Goal: Task Accomplishment & Management: Manage account settings

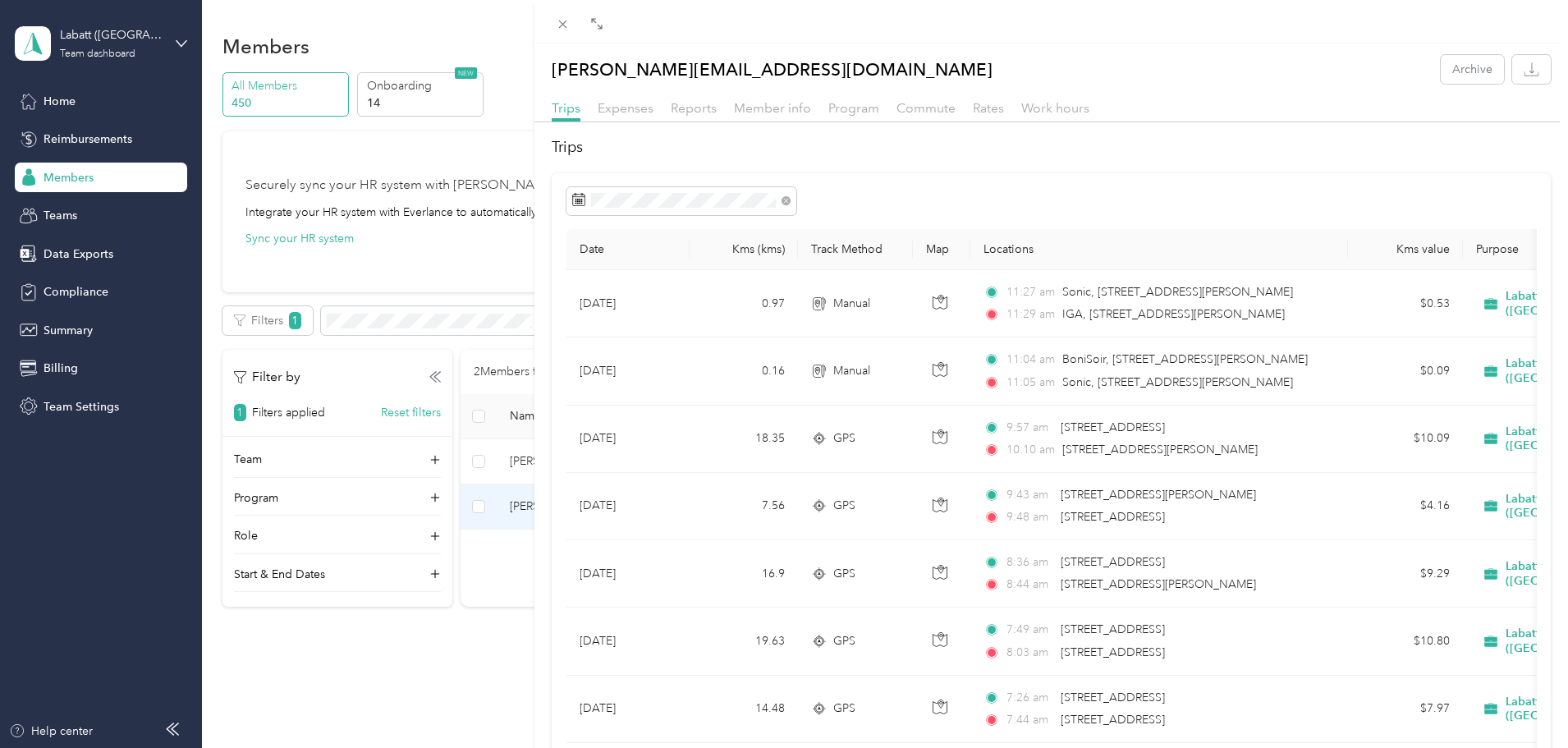
scroll to position [82, 0]
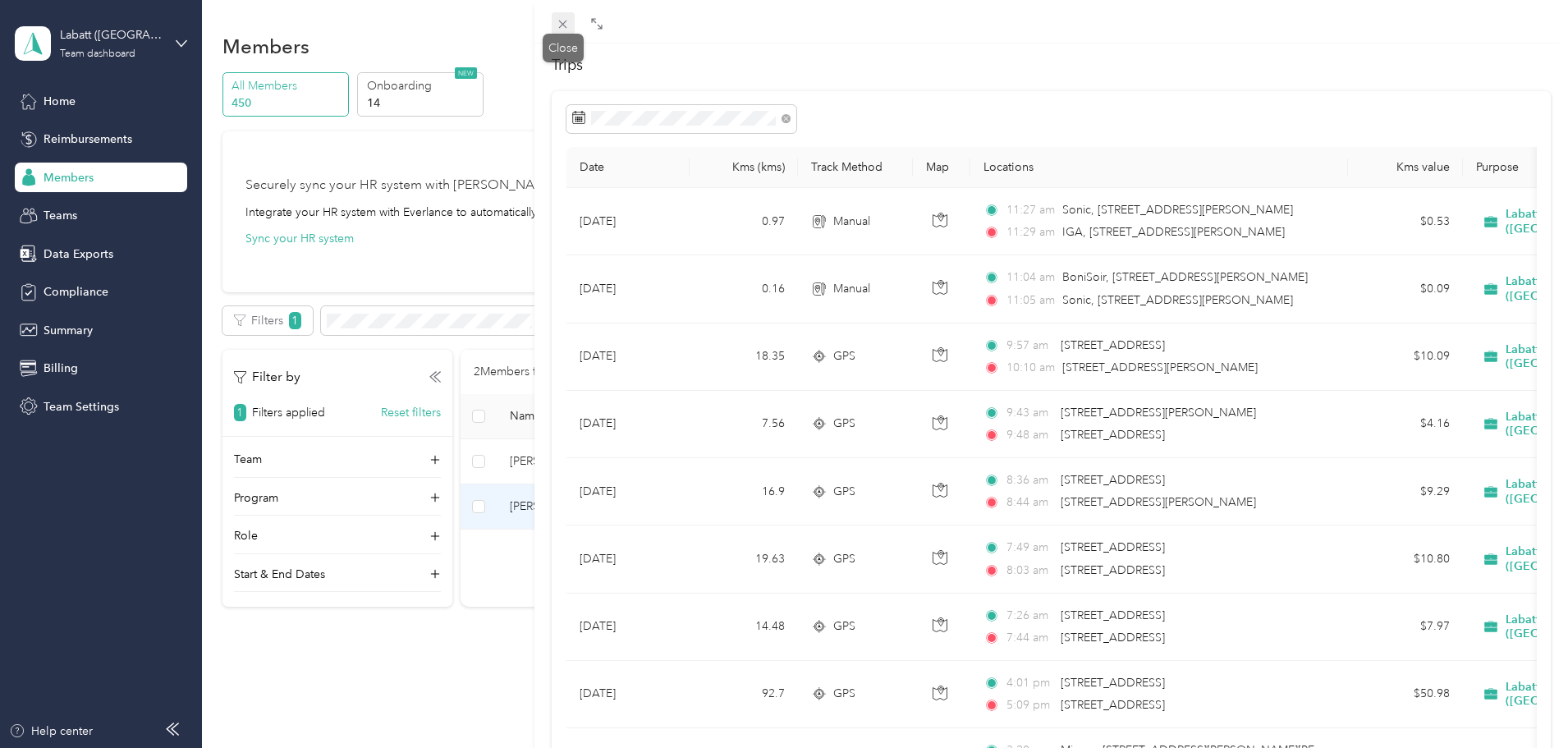
click at [564, 25] on icon at bounding box center [563, 24] width 8 height 8
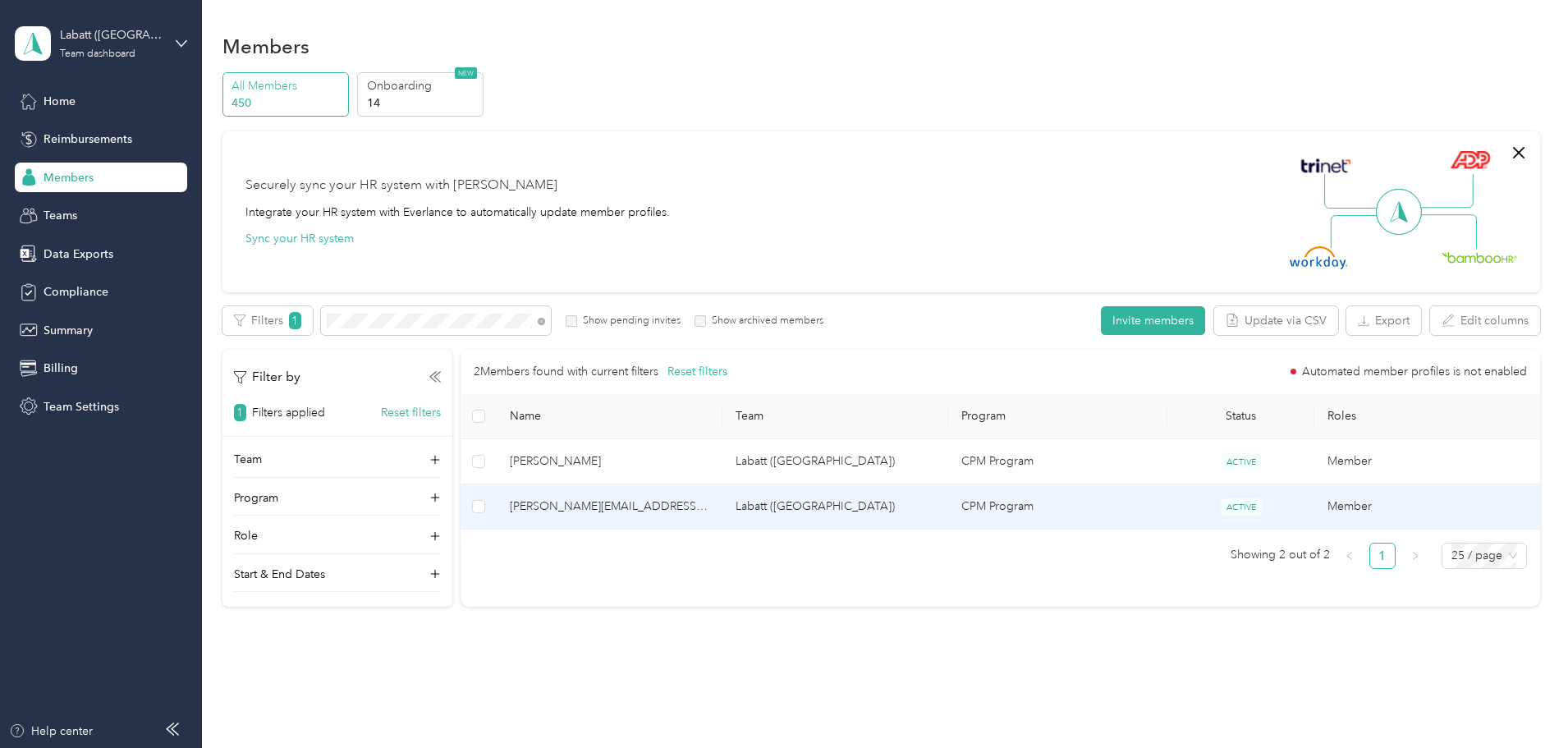
scroll to position [80, 0]
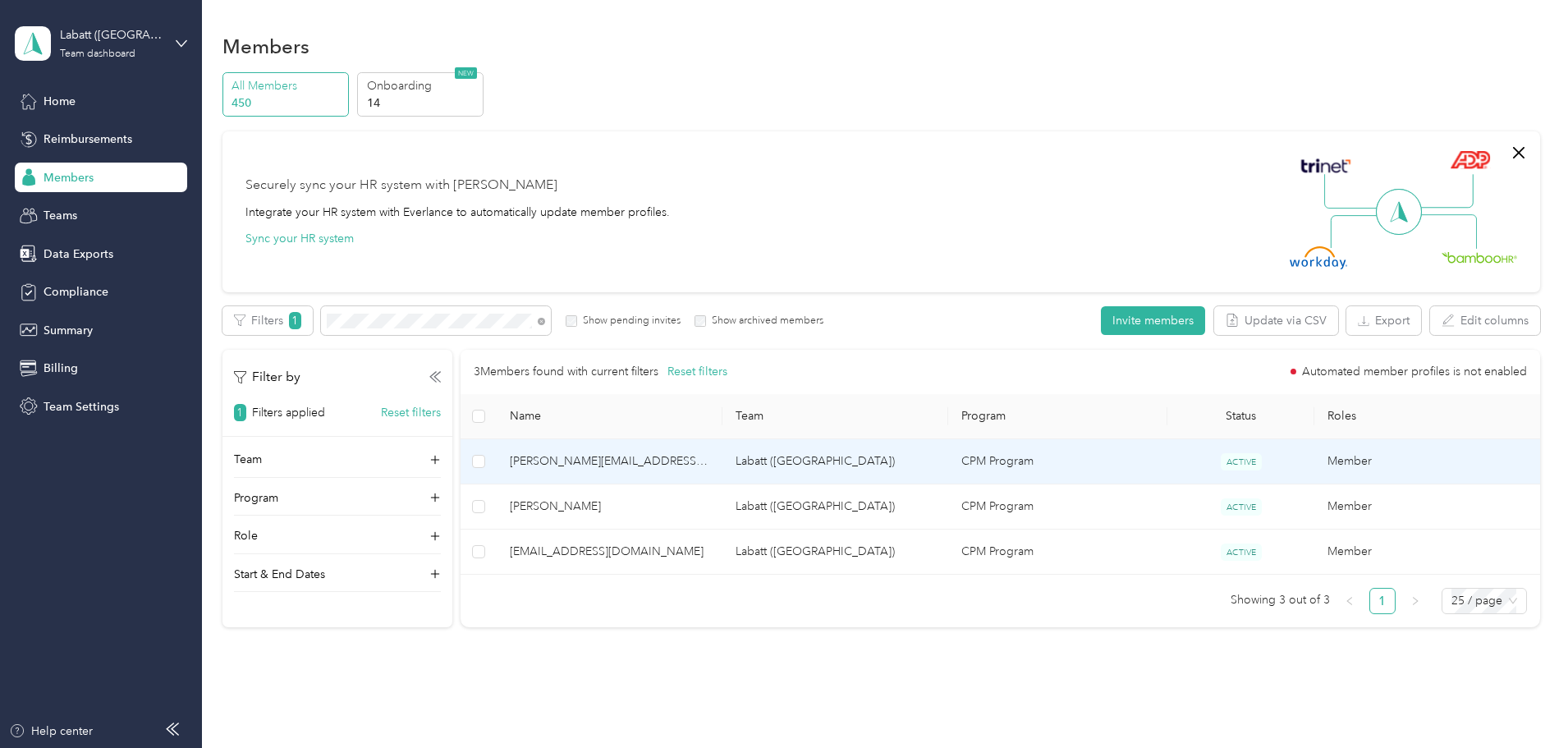
click at [667, 445] on td "[PERSON_NAME][EMAIL_ADDRESS][DOMAIN_NAME]" at bounding box center [609, 462] width 226 height 45
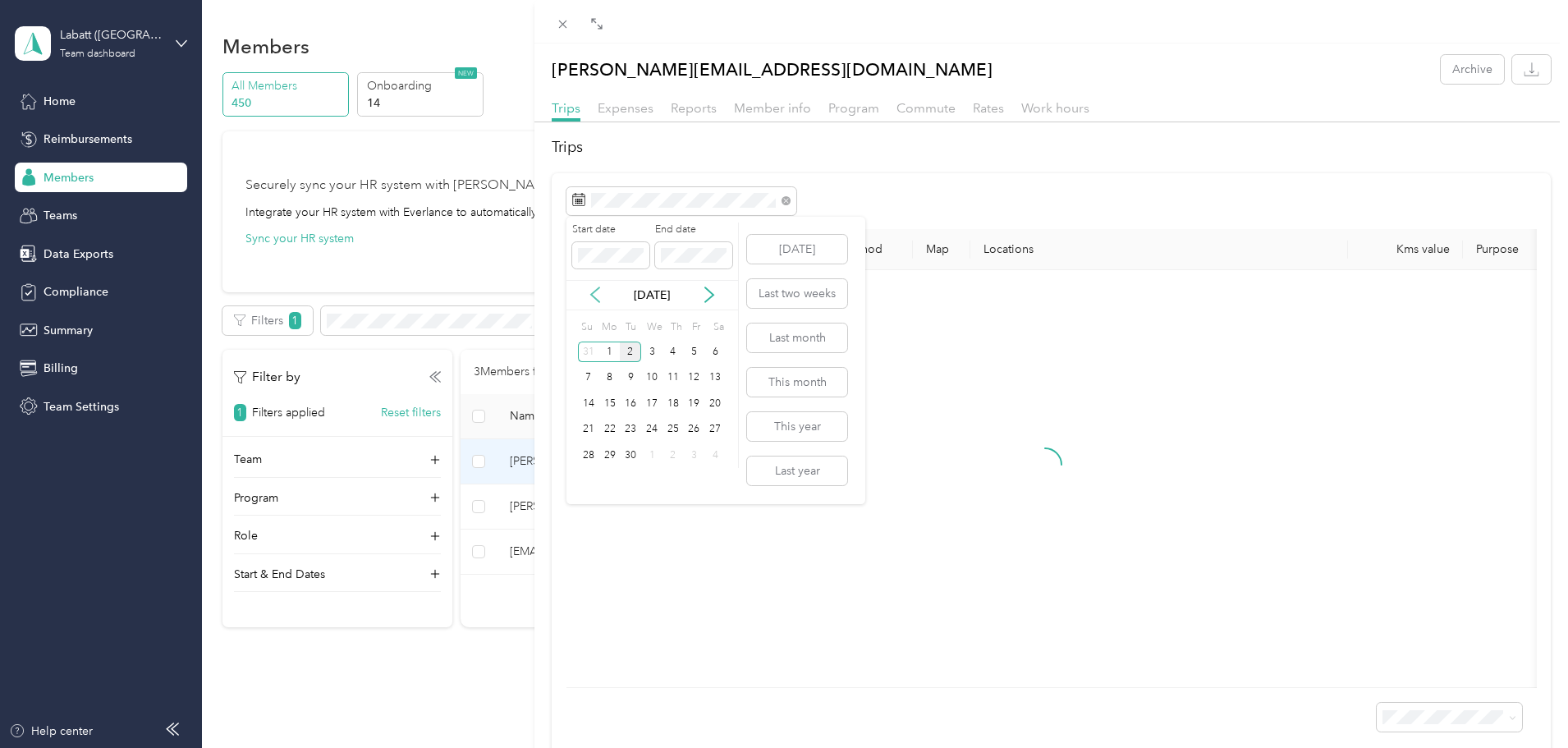
click at [599, 296] on icon at bounding box center [595, 294] width 16 height 16
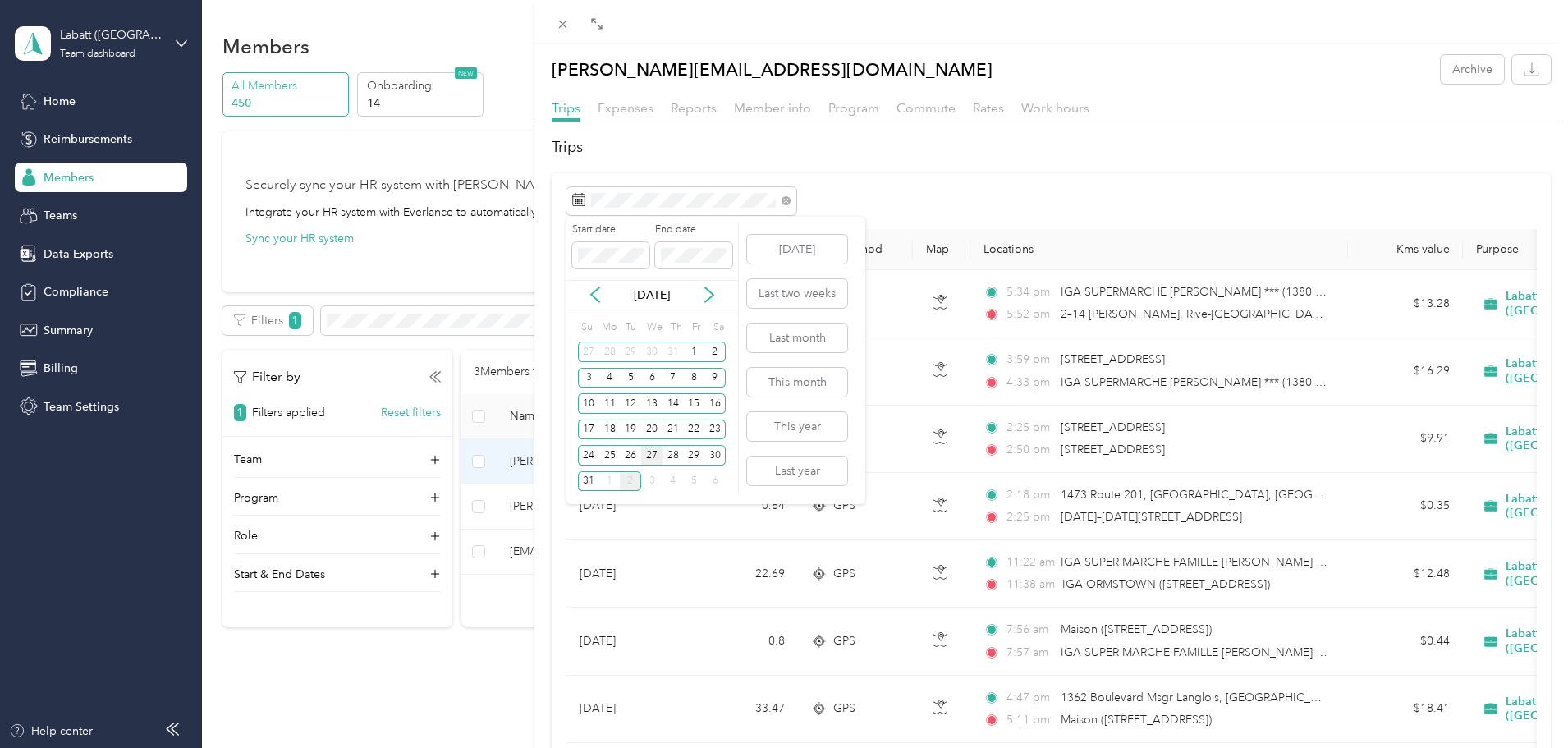
click at [649, 455] on div "27" at bounding box center [652, 456] width 22 height 21
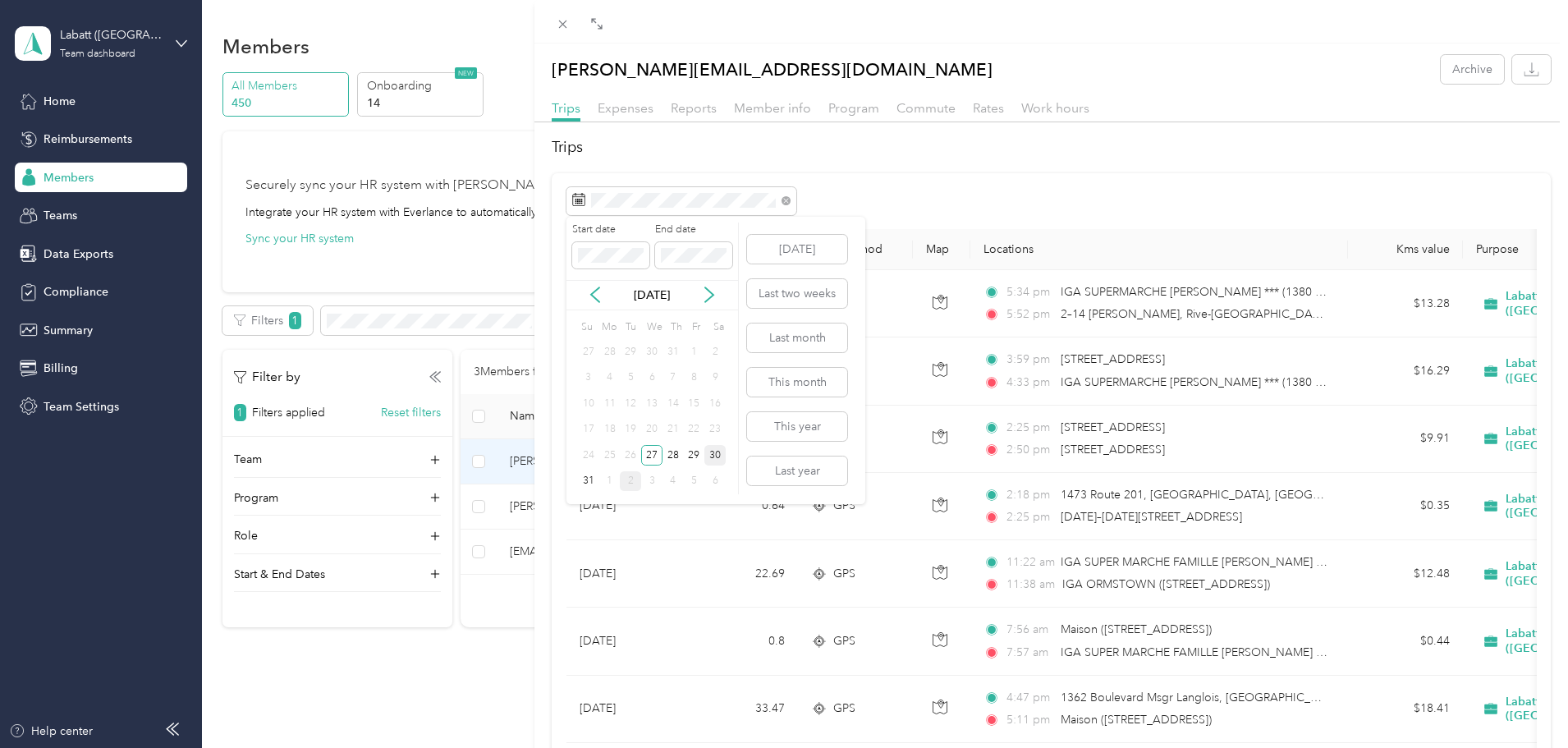
click at [704, 455] on div "30" at bounding box center [715, 456] width 22 height 21
click at [663, 207] on span at bounding box center [682, 201] width 230 height 28
click at [653, 456] on div "27" at bounding box center [652, 456] width 22 height 21
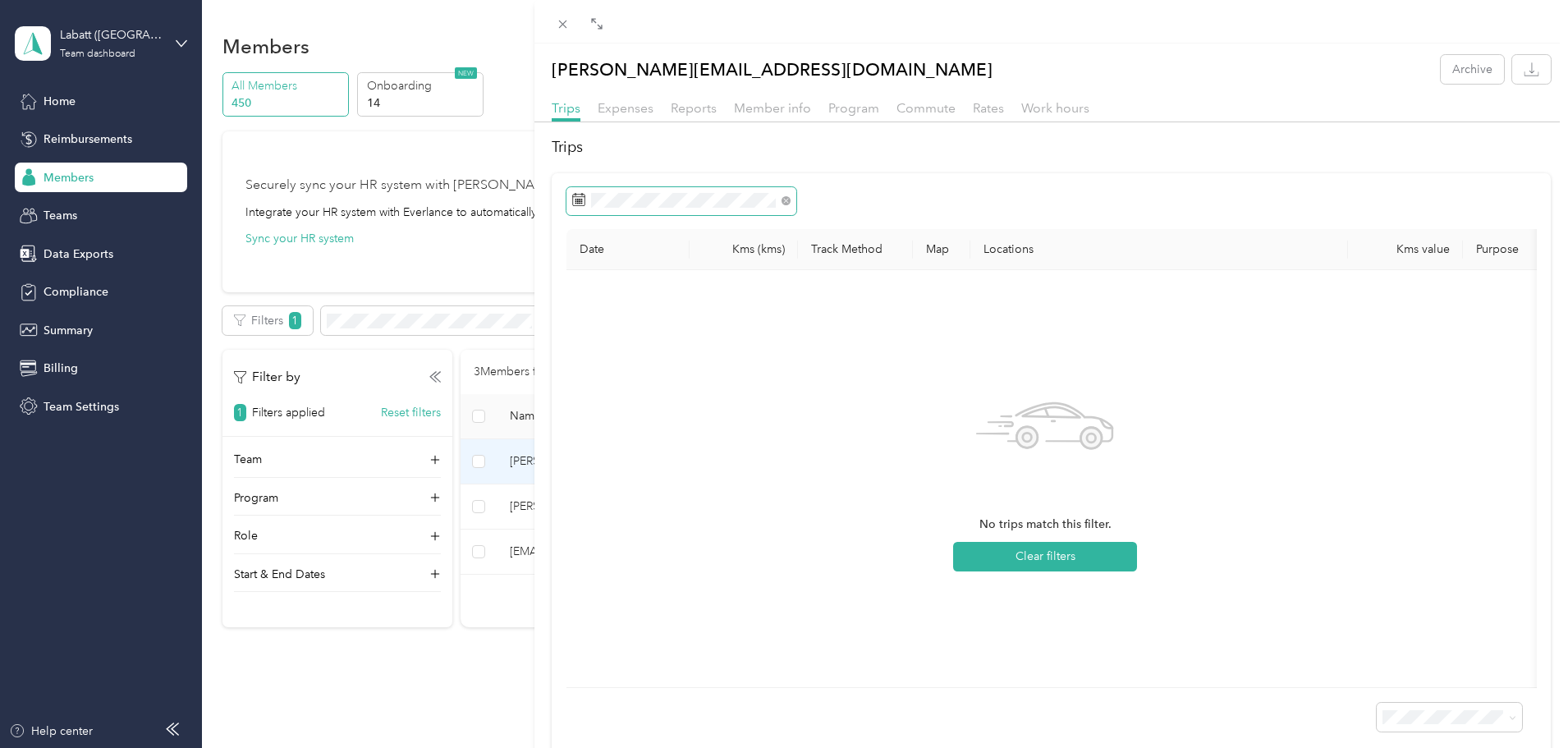
click at [649, 210] on span at bounding box center [682, 201] width 230 height 28
click at [582, 205] on icon at bounding box center [578, 199] width 13 height 13
click at [576, 204] on icon at bounding box center [578, 199] width 13 height 13
click at [656, 431] on div "20" at bounding box center [652, 430] width 22 height 21
click at [653, 430] on div "20" at bounding box center [652, 430] width 22 height 21
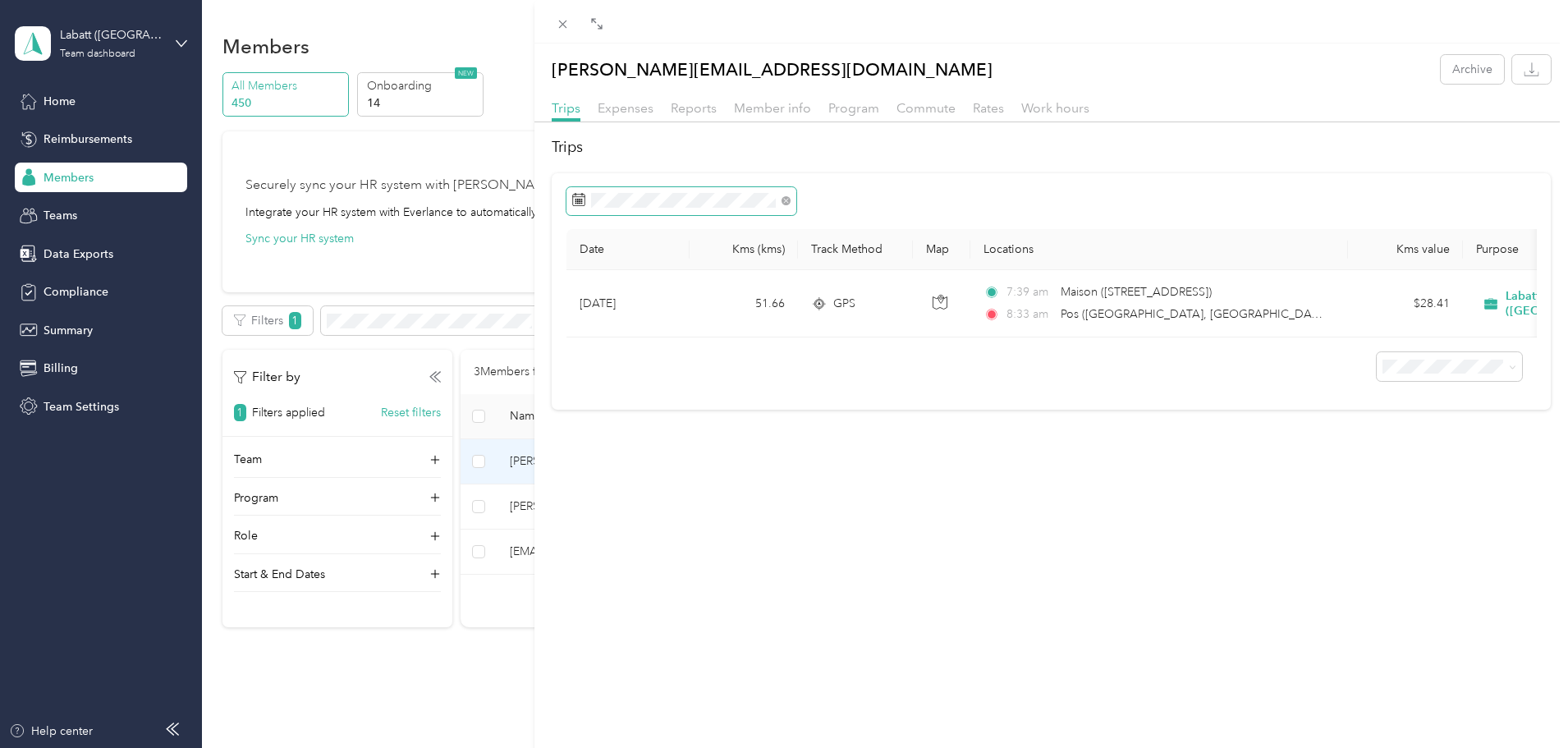
click at [581, 199] on icon at bounding box center [578, 199] width 13 height 13
click at [700, 427] on div "22" at bounding box center [695, 430] width 22 height 21
click at [651, 427] on div "20" at bounding box center [652, 430] width 22 height 21
click at [688, 434] on div "22" at bounding box center [695, 430] width 22 height 21
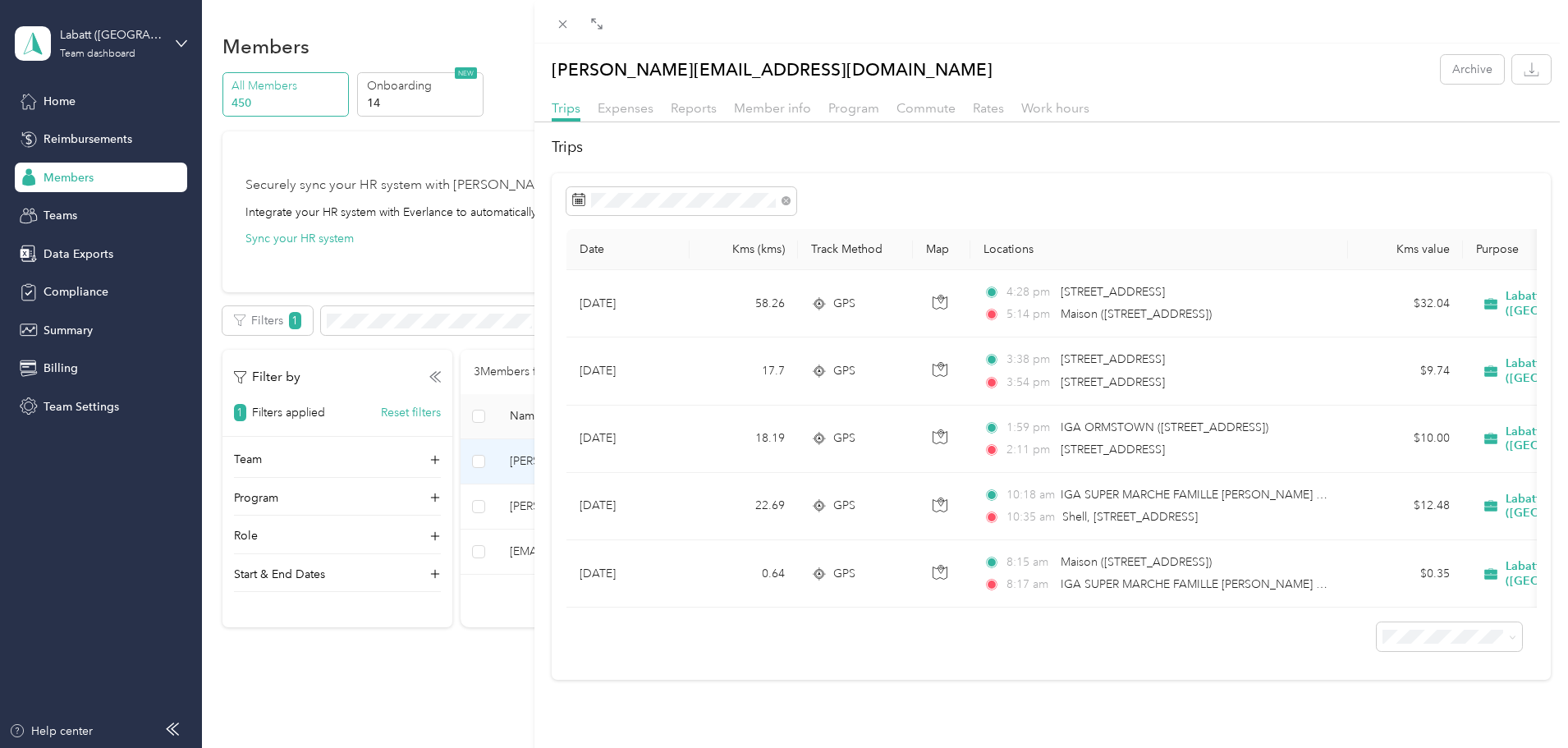
drag, startPoint x: 577, startPoint y: 203, endPoint x: 589, endPoint y: 258, distance: 56.3
click at [577, 204] on rect at bounding box center [577, 204] width 2 height 2
click at [583, 204] on icon at bounding box center [578, 199] width 13 height 13
click at [577, 196] on icon at bounding box center [578, 199] width 13 height 13
click at [646, 429] on div "20" at bounding box center [652, 430] width 22 height 21
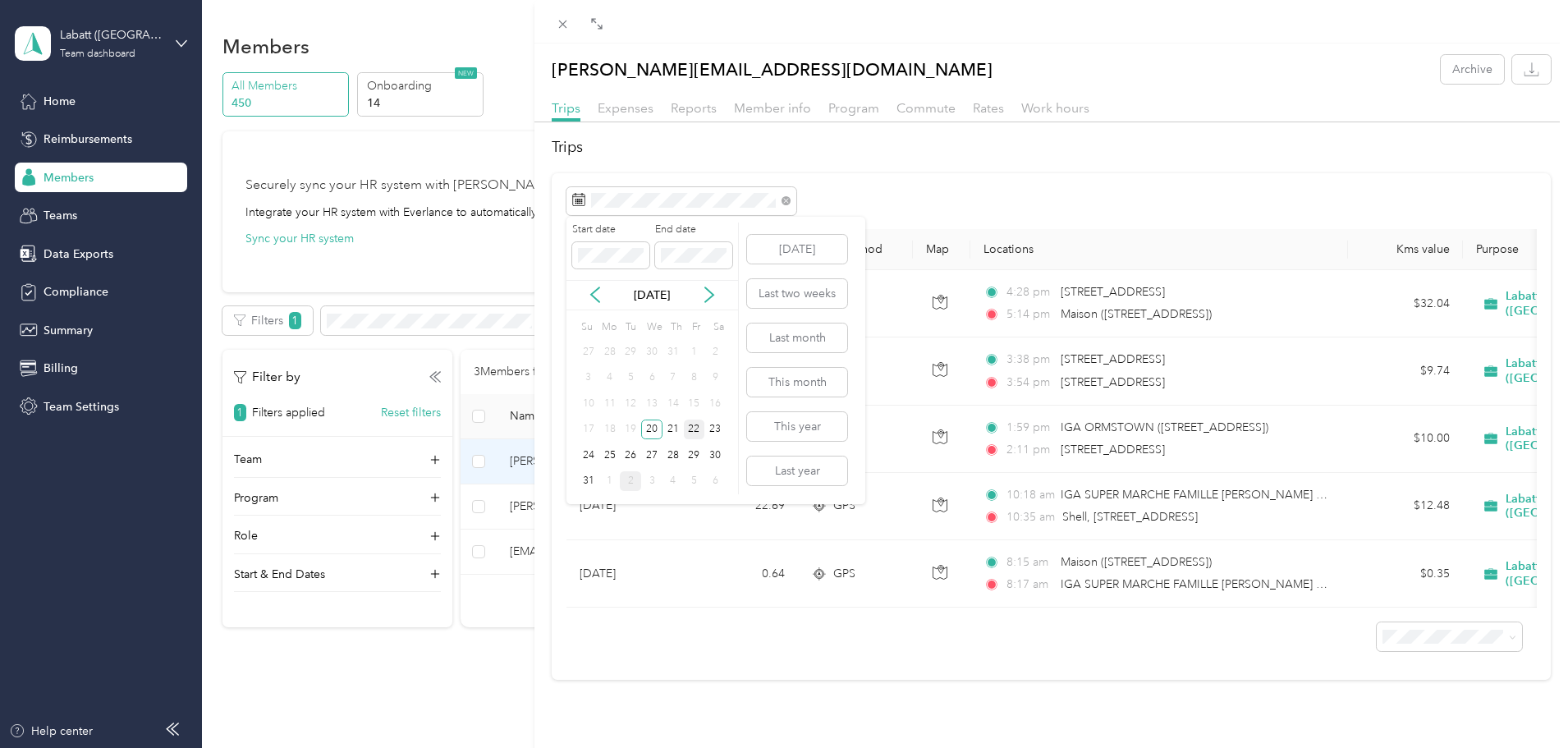
click at [687, 429] on div "22" at bounding box center [695, 430] width 22 height 21
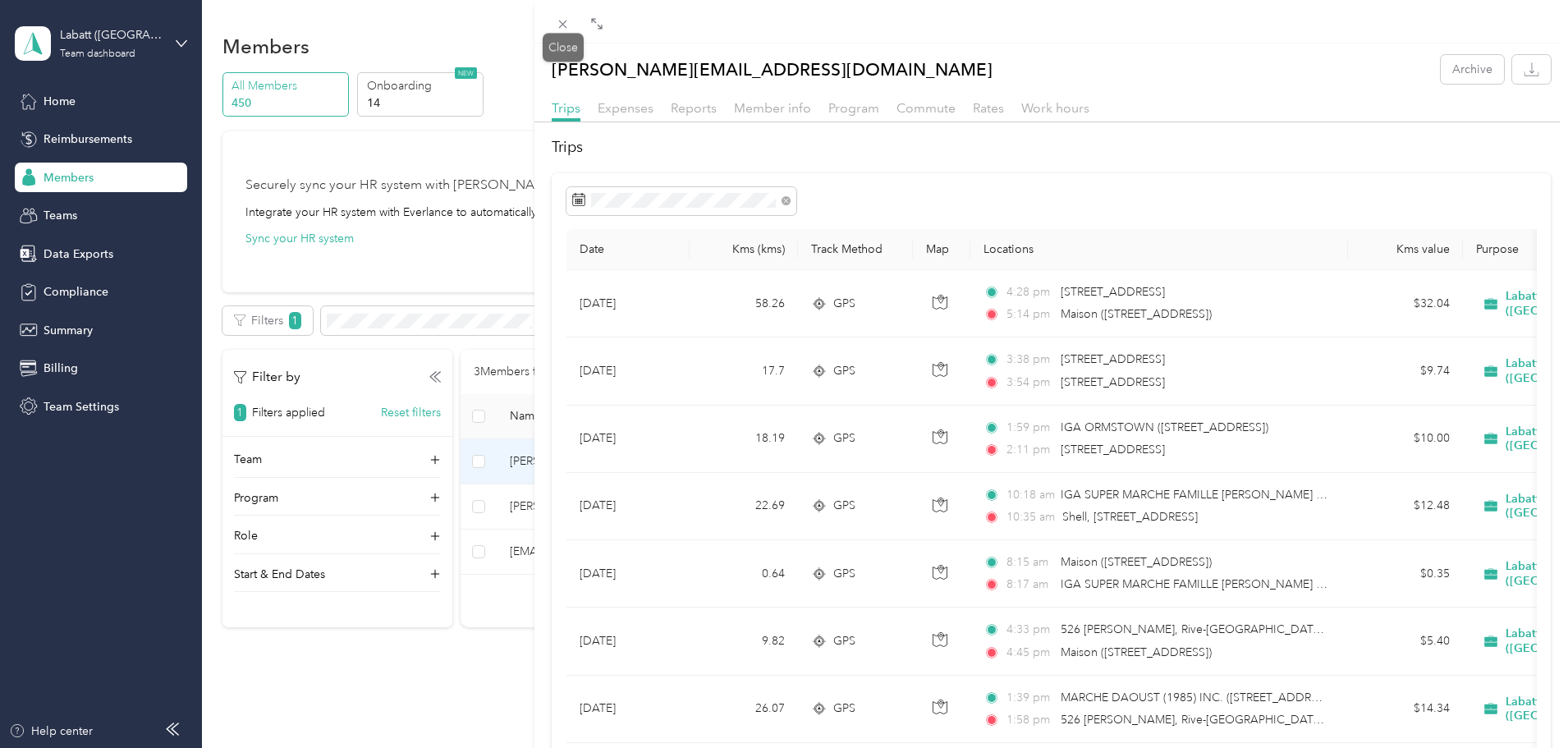
drag, startPoint x: 559, startPoint y: 19, endPoint x: 548, endPoint y: 48, distance: 31.0
click at [559, 19] on icon at bounding box center [563, 24] width 14 height 14
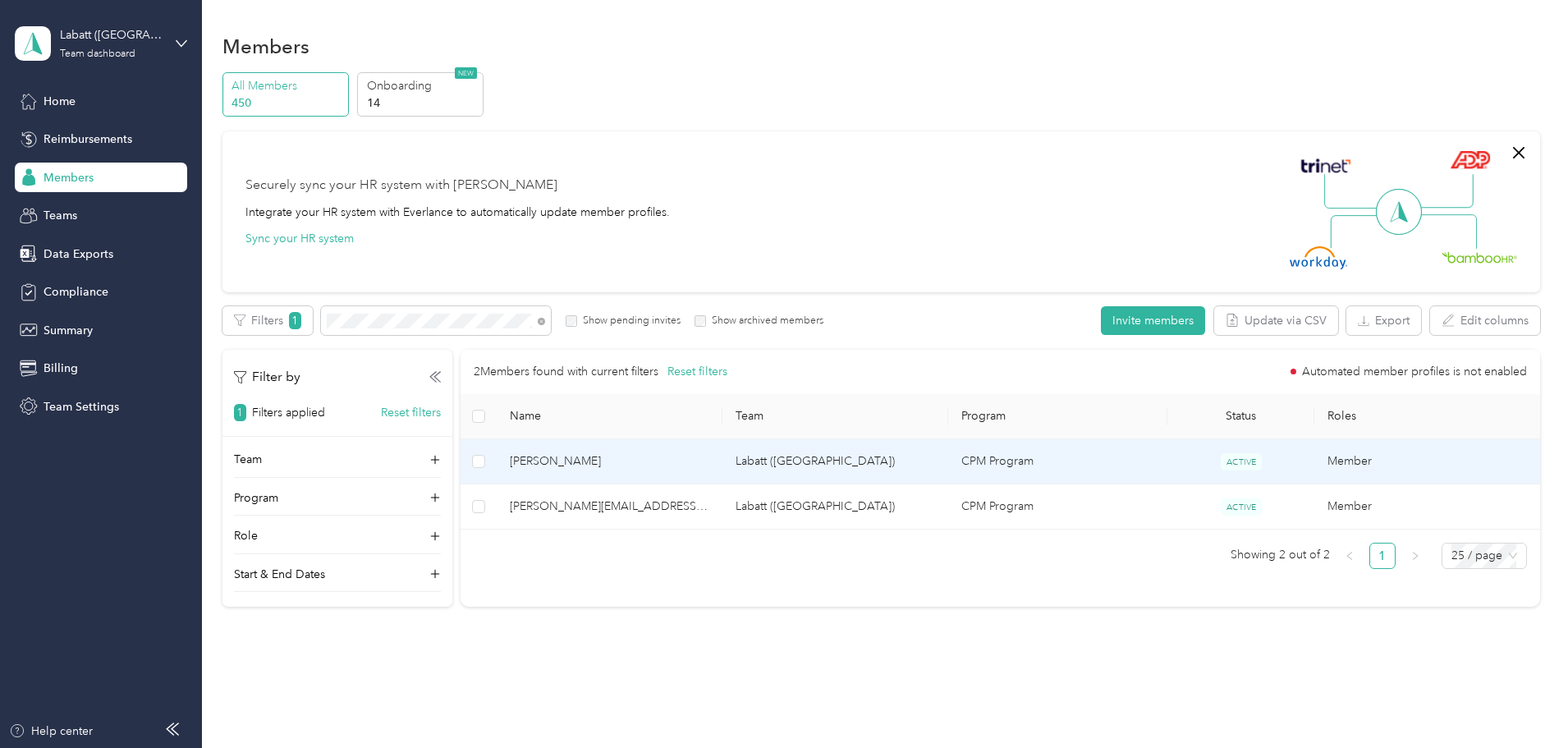
click at [662, 460] on span "[PERSON_NAME]" at bounding box center [609, 461] width 200 height 18
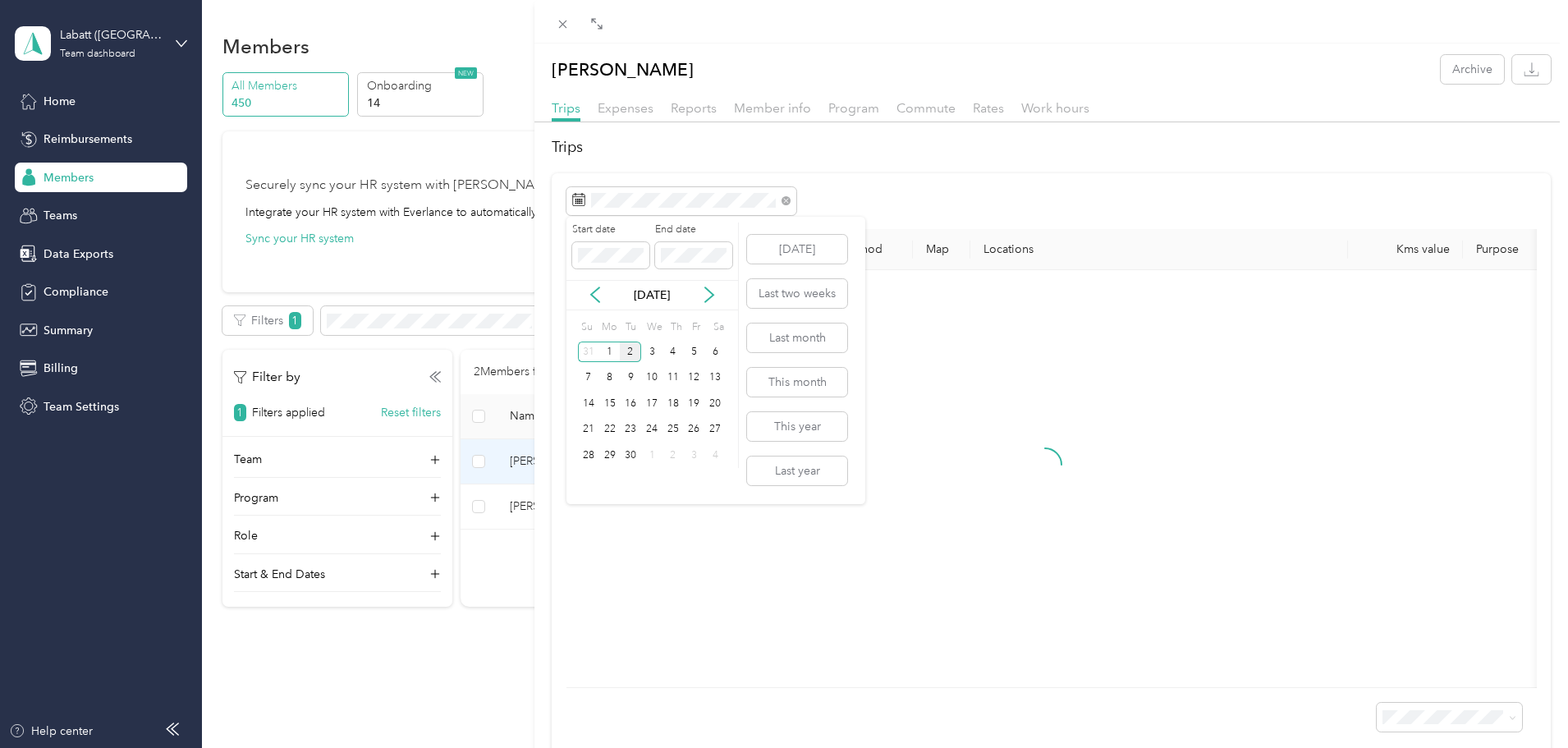
click at [590, 295] on icon at bounding box center [595, 294] width 16 height 16
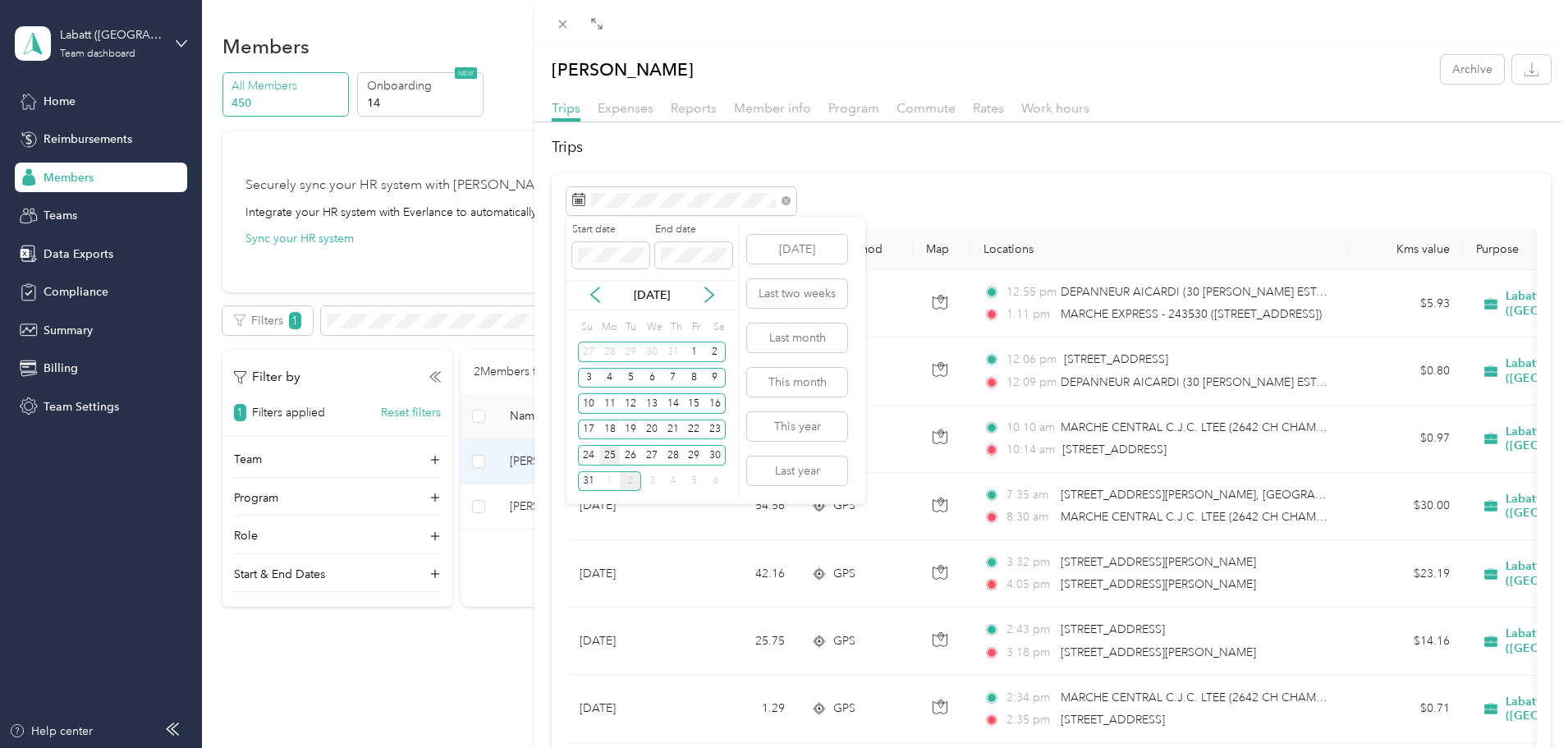
click at [616, 456] on div "25" at bounding box center [609, 456] width 22 height 21
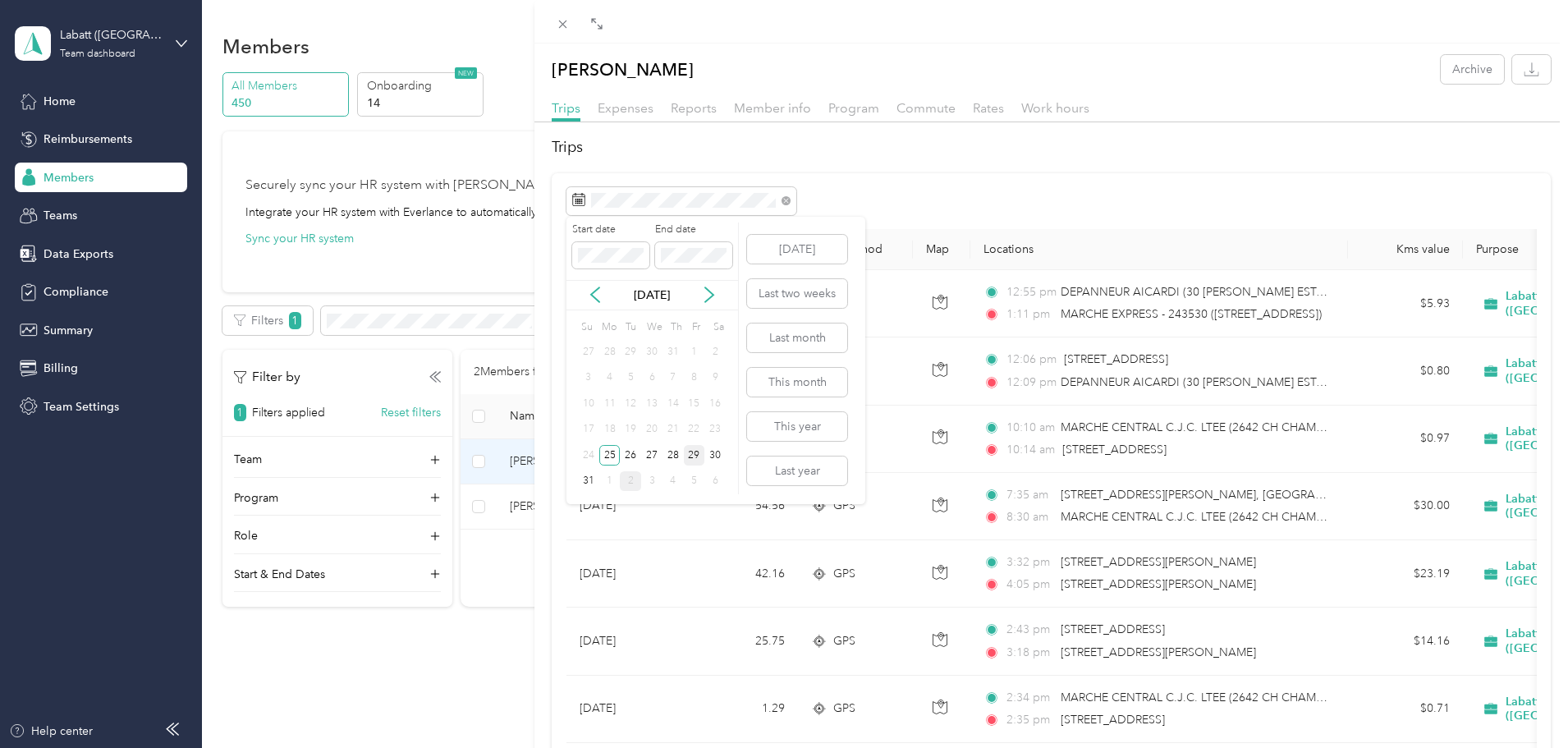
click at [698, 456] on div "29" at bounding box center [695, 456] width 22 height 21
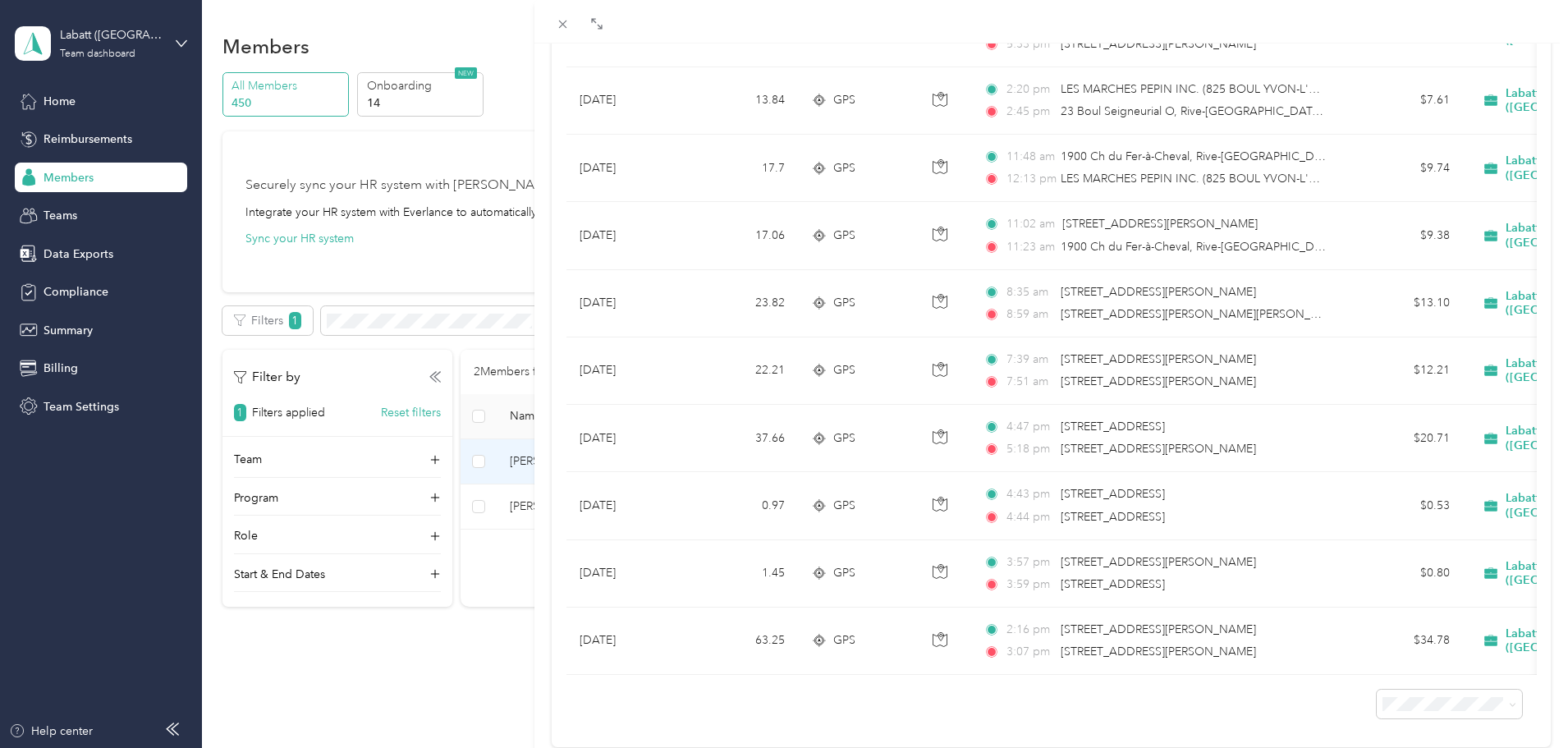
scroll to position [1012, 0]
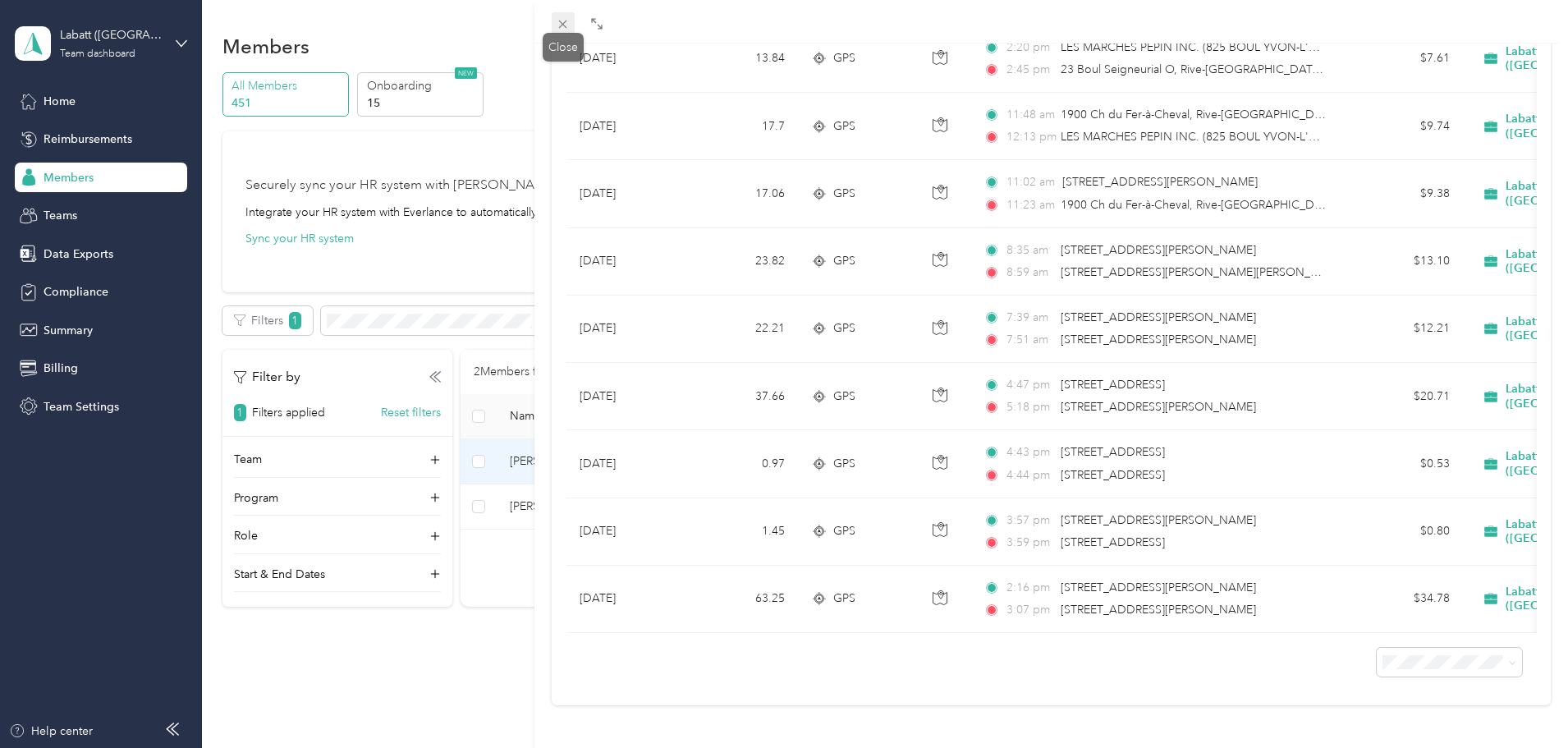
click at [566, 24] on icon at bounding box center [563, 24] width 14 height 14
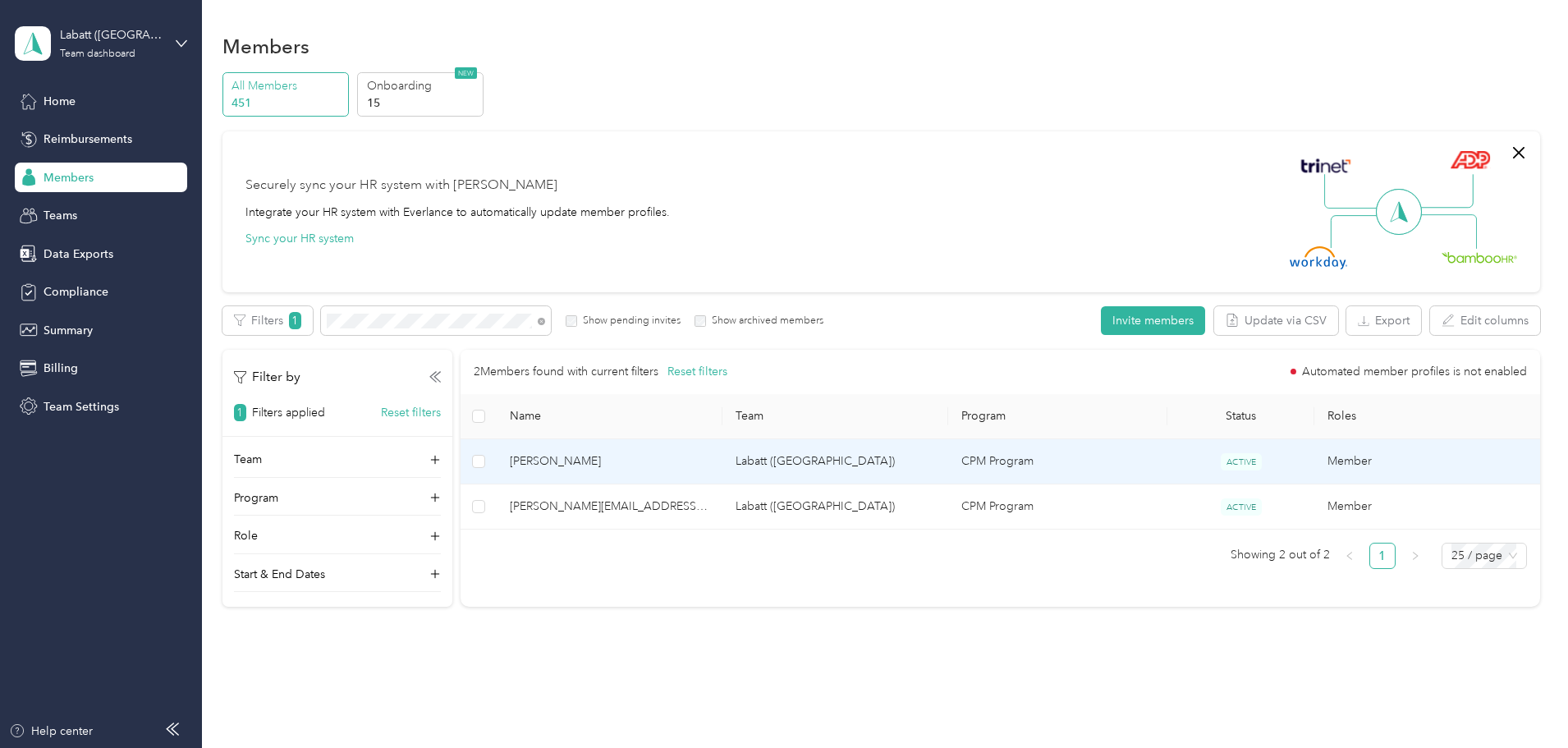
scroll to position [80, 0]
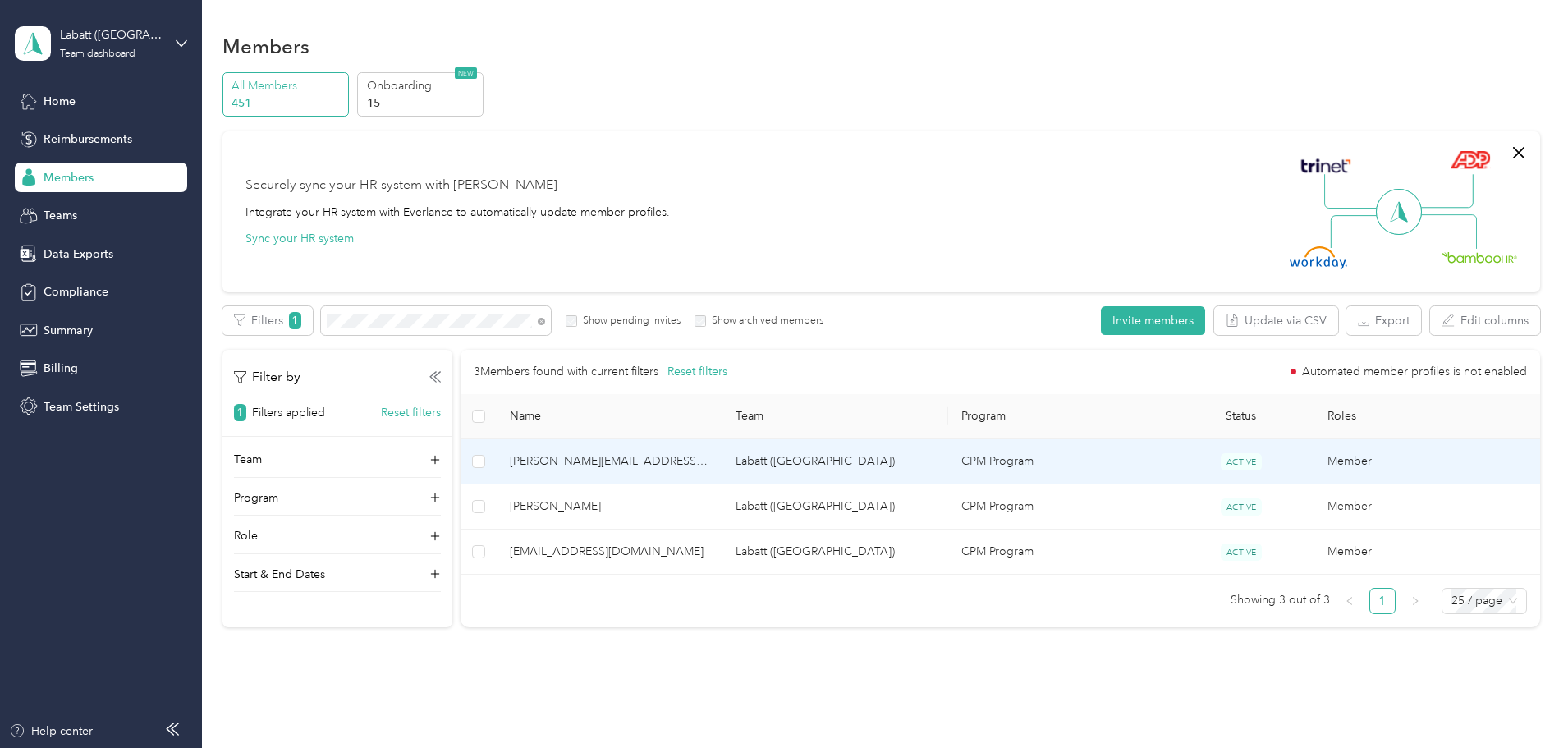
click at [628, 461] on span "[PERSON_NAME][EMAIL_ADDRESS][DOMAIN_NAME]" at bounding box center [609, 461] width 200 height 18
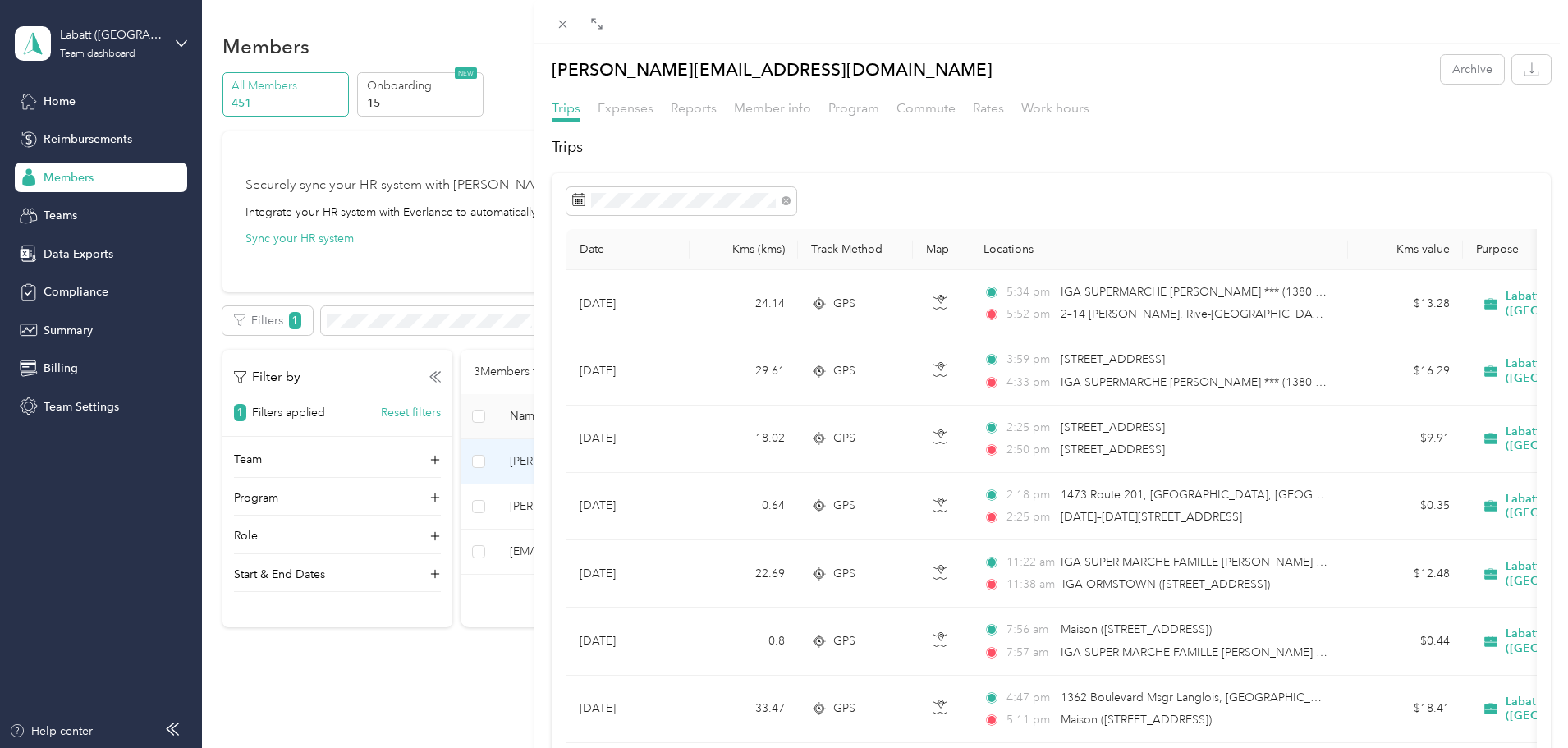
click at [595, 295] on icon at bounding box center [595, 294] width 16 height 16
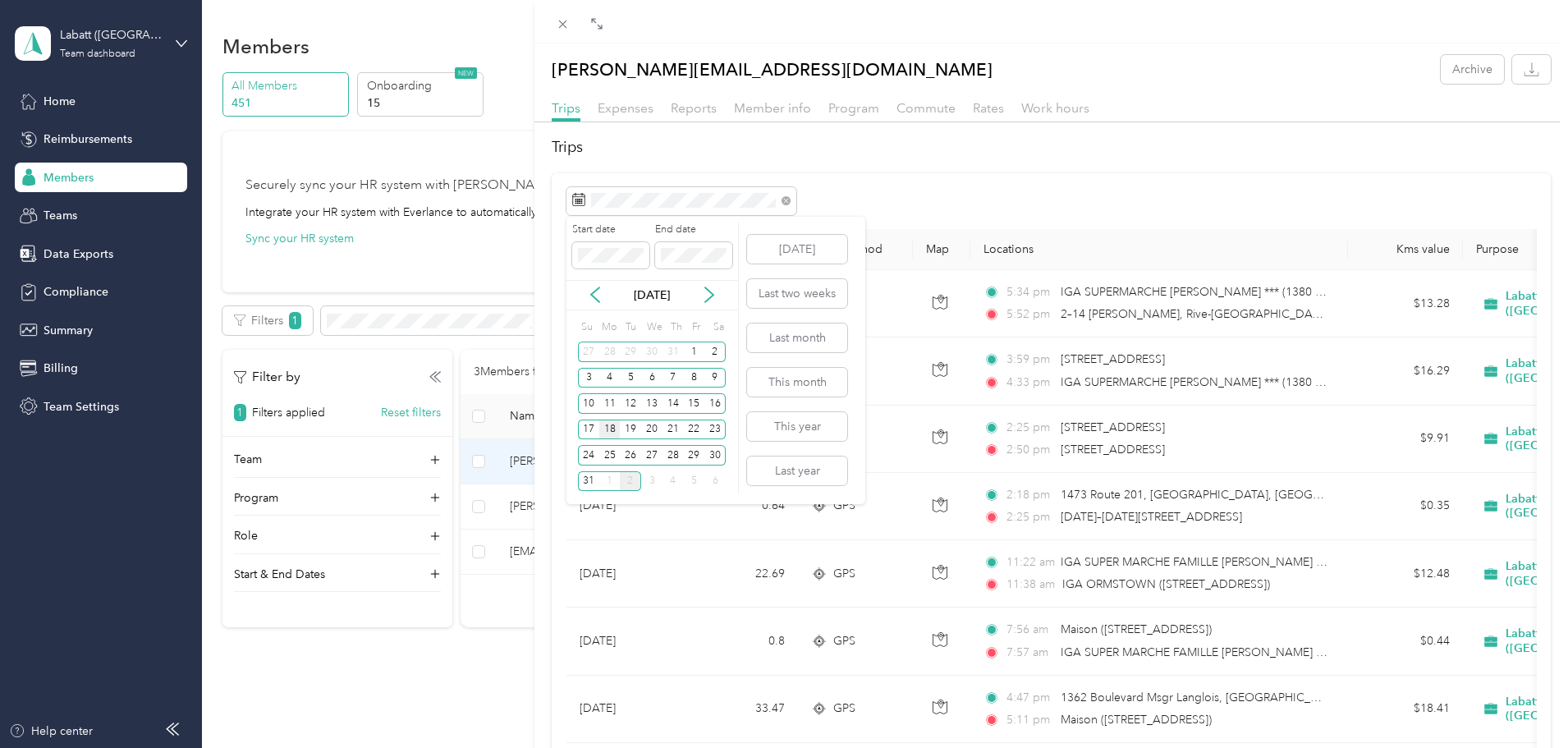
click at [607, 436] on div "18" at bounding box center [609, 430] width 22 height 21
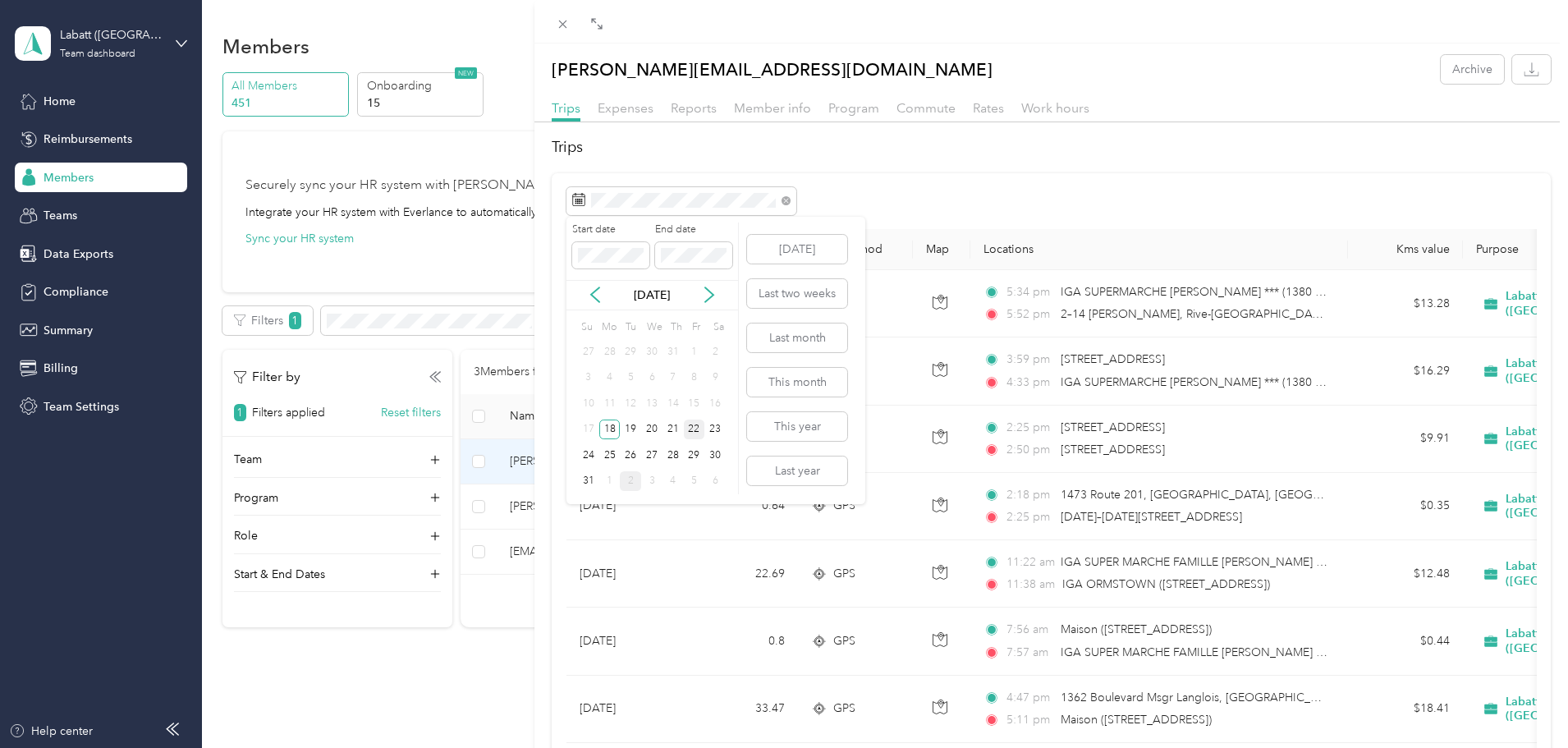
click at [688, 432] on div "22" at bounding box center [695, 430] width 22 height 21
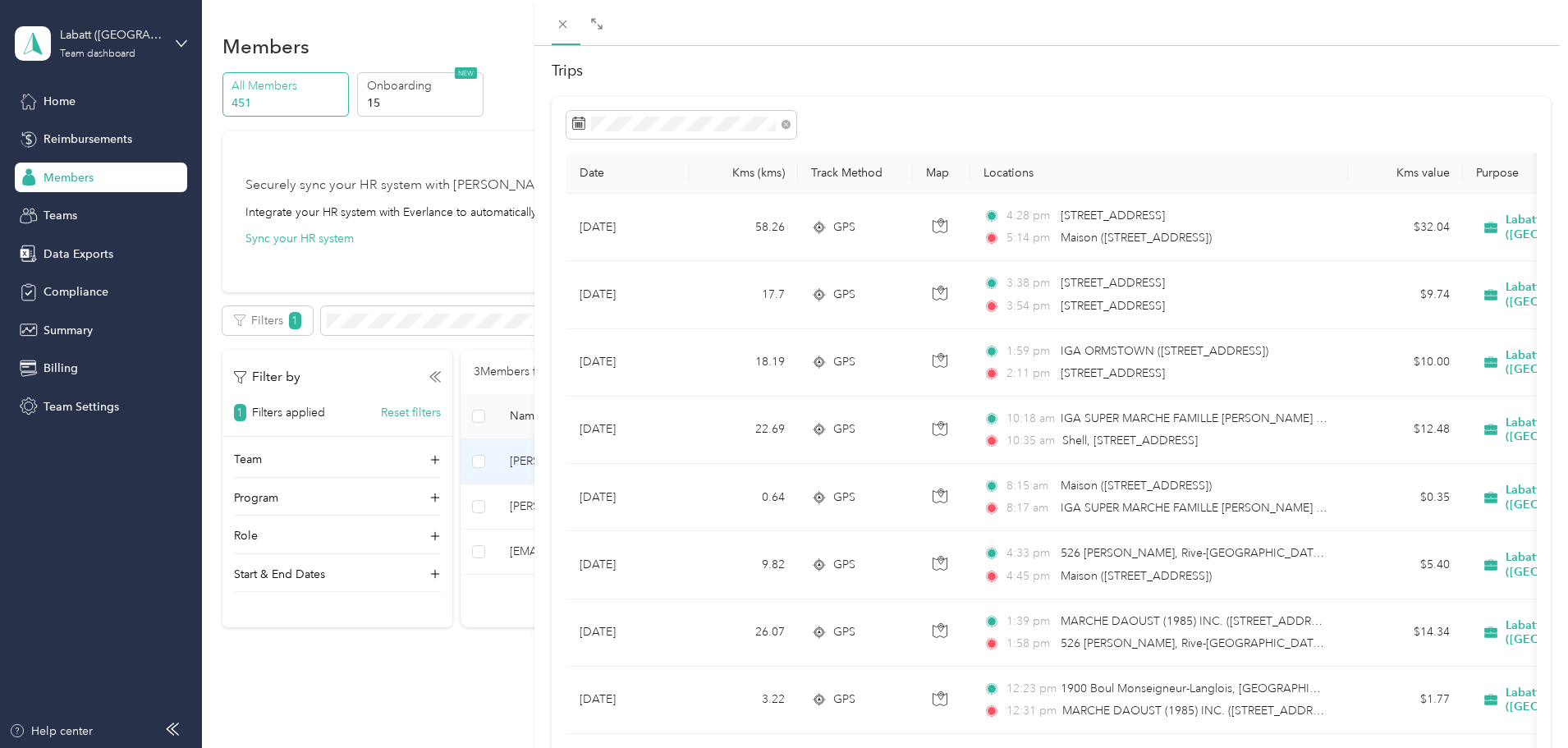
scroll to position [70, 0]
